Goal: Transaction & Acquisition: Book appointment/travel/reservation

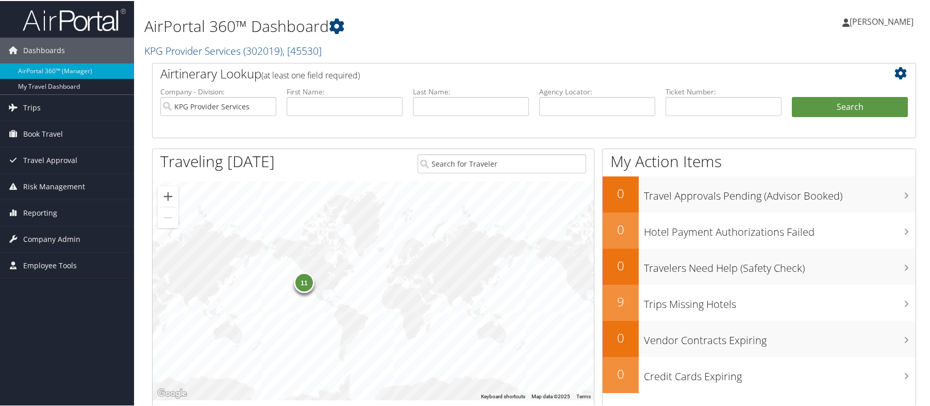
click at [610, 39] on div "AirPortal 360™ Dashboard KPG Provider Services ( 302019 ) , [ 45530 ] KPG Provi…" at bounding box center [403, 31] width 519 height 53
click at [72, 139] on link "Book Travel" at bounding box center [67, 133] width 134 height 26
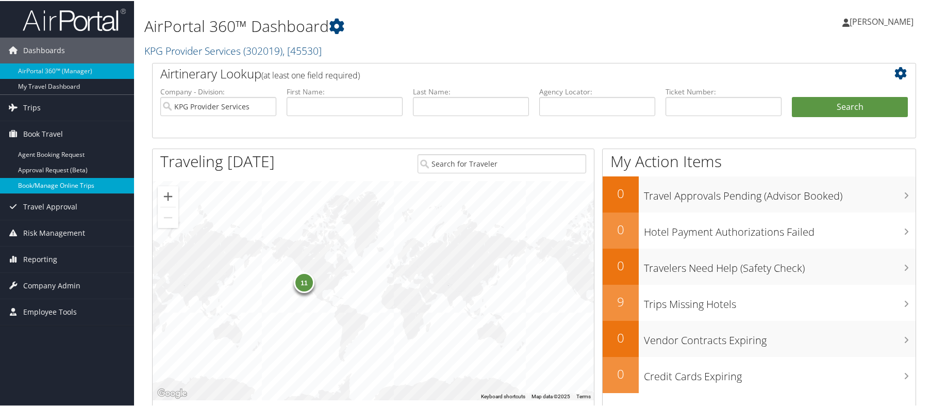
click at [73, 189] on link "Book/Manage Online Trips" at bounding box center [67, 184] width 134 height 15
